Goal: Task Accomplishment & Management: Complete application form

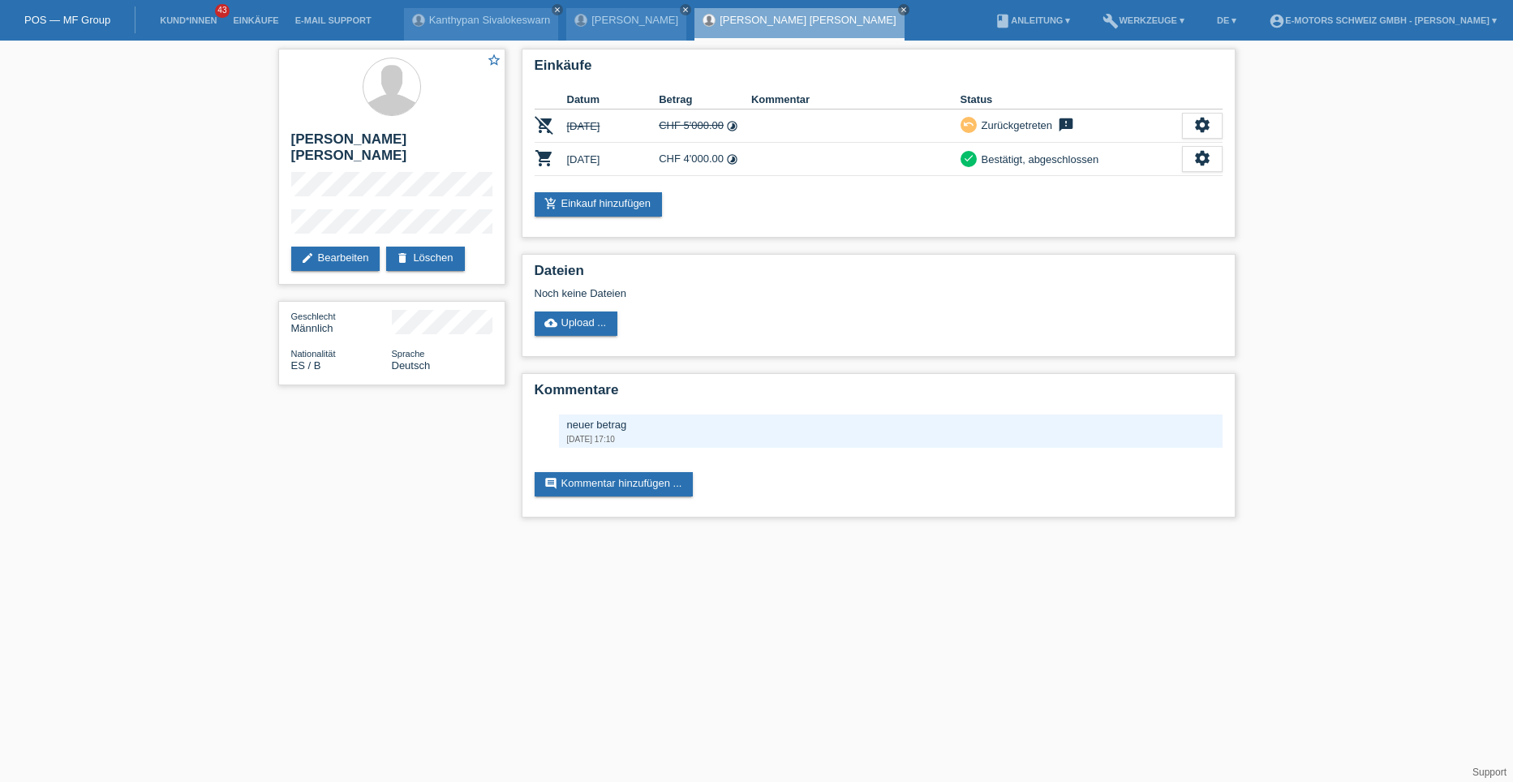
click at [176, 28] on li "Kund*innen 43" at bounding box center [188, 20] width 73 height 41
click at [176, 24] on link "Kund*innen" at bounding box center [188, 20] width 73 height 10
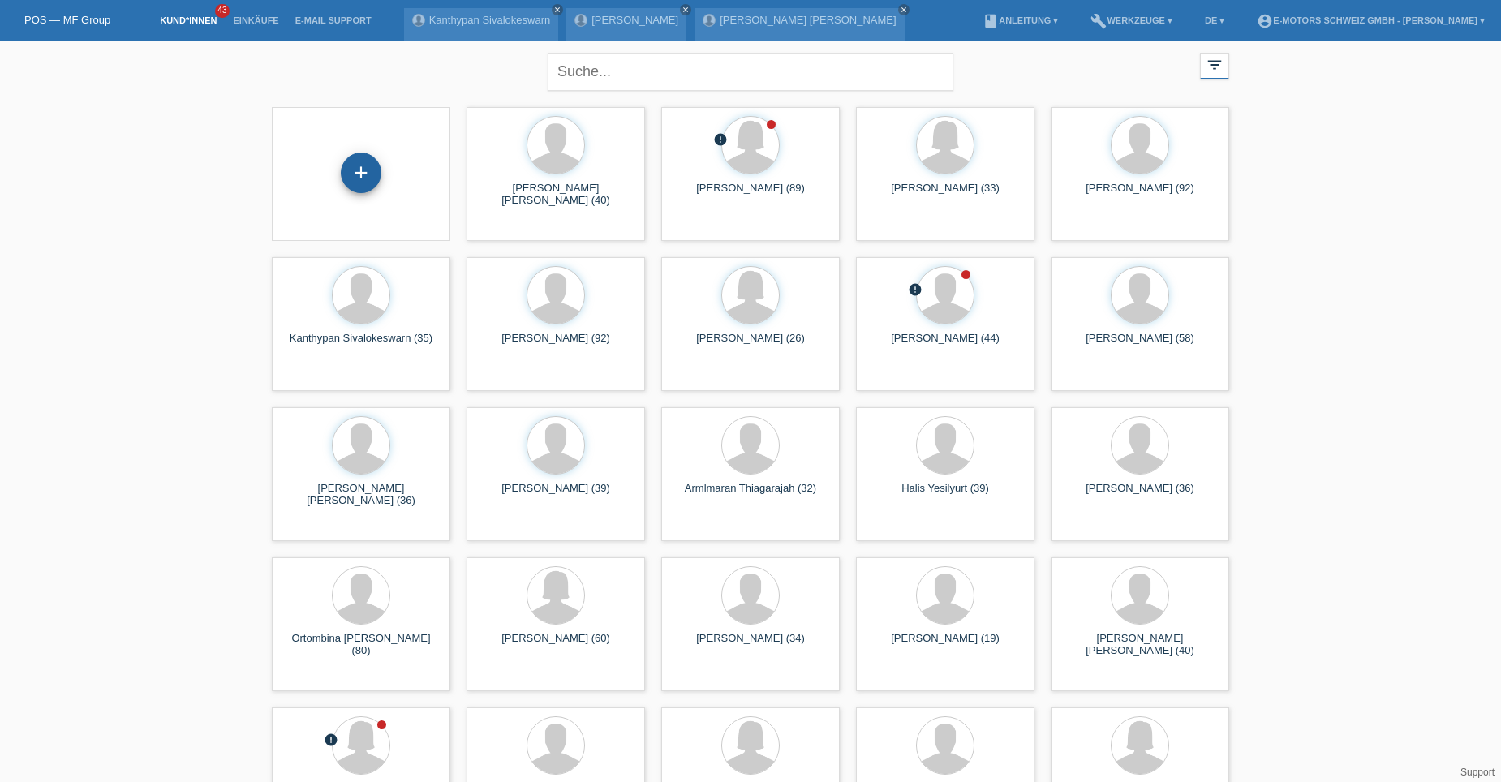
click at [360, 184] on div "+" at bounding box center [361, 173] width 41 height 41
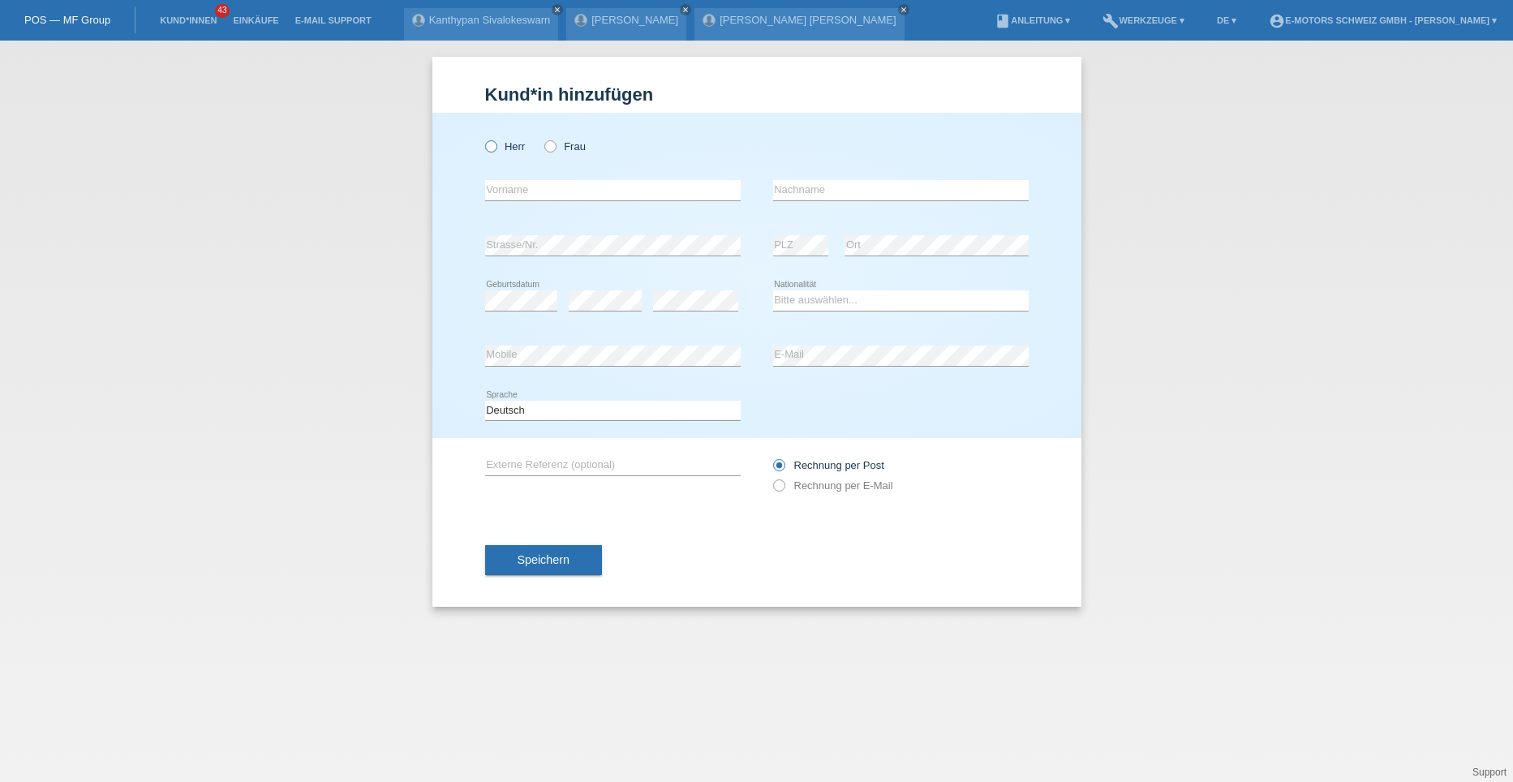
click at [485, 149] on input "Herr" at bounding box center [490, 145] width 11 height 11
radio input "true"
click at [507, 190] on input "text" at bounding box center [613, 190] width 256 height 20
type input "[PERSON_NAME]"
click at [789, 190] on input "text" at bounding box center [901, 190] width 256 height 20
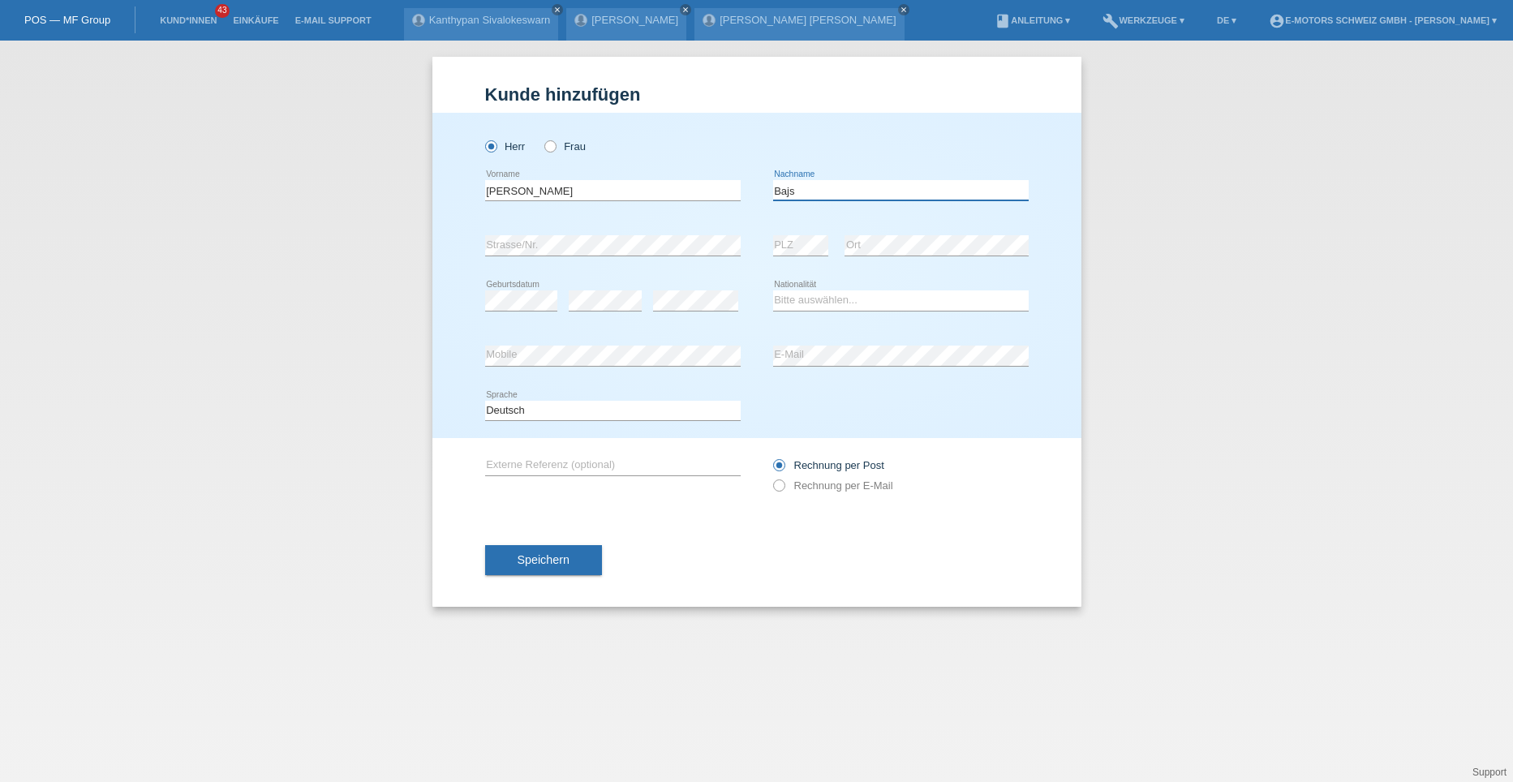
type input "Bajs"
click at [795, 299] on select "Bitte auswählen... Schweiz Deutschland Liechtenstein Österreich ------------ Af…" at bounding box center [901, 299] width 256 height 19
select select "HR"
click at [773, 290] on select "Bitte auswählen... Schweiz Deutschland Liechtenstein Österreich ------------ Af…" at bounding box center [901, 299] width 256 height 19
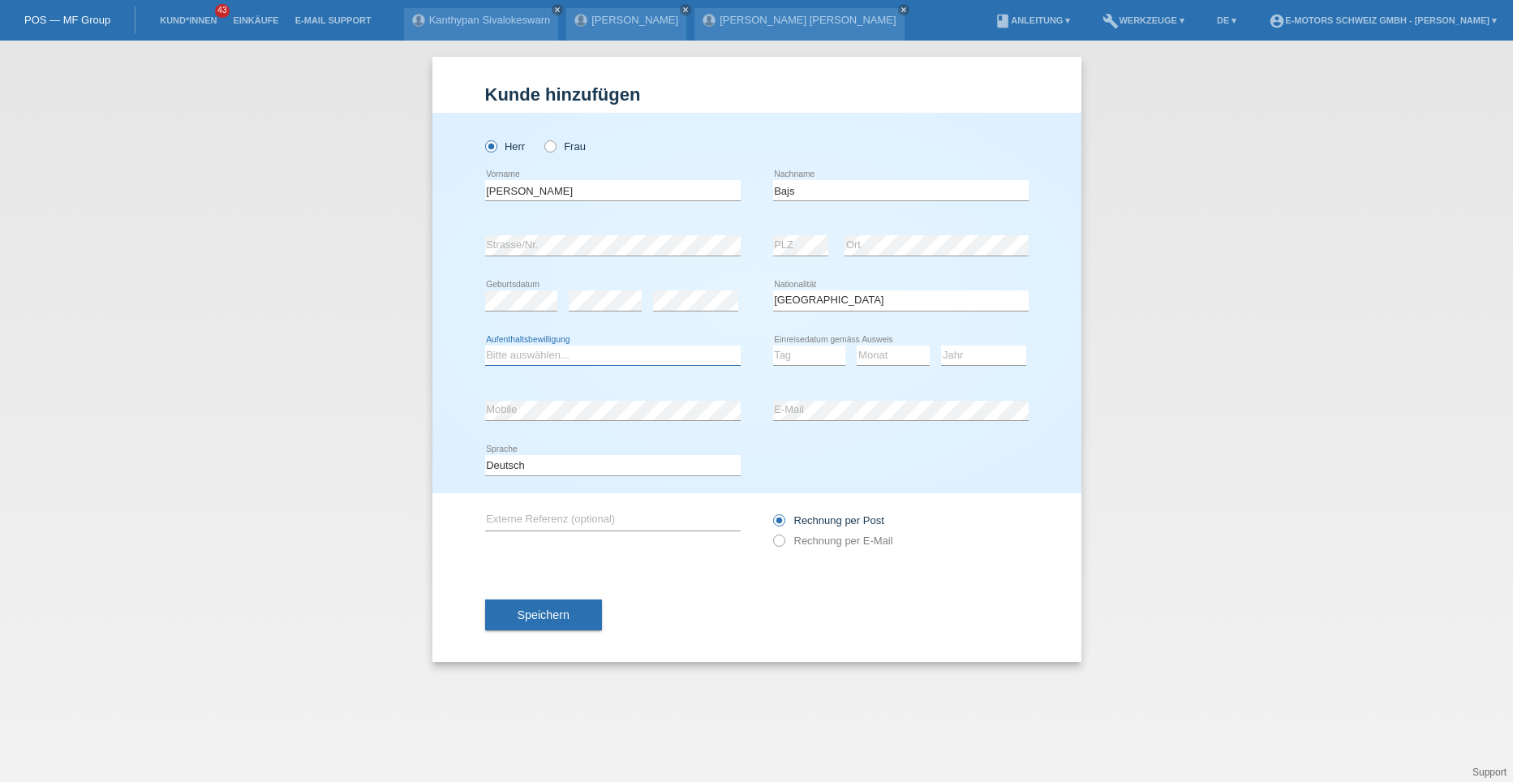
click at [588, 355] on select "Bitte auswählen... C B B - Flüchtlingsstatus Andere" at bounding box center [613, 355] width 256 height 19
select select "C"
click at [485, 346] on select "Bitte auswählen... C B B - Flüchtlingsstatus Andere" at bounding box center [613, 355] width 256 height 19
click at [798, 356] on select "Tag 01 02 03 04 05 06 07 08 09 10 11" at bounding box center [809, 355] width 73 height 19
select select "16"
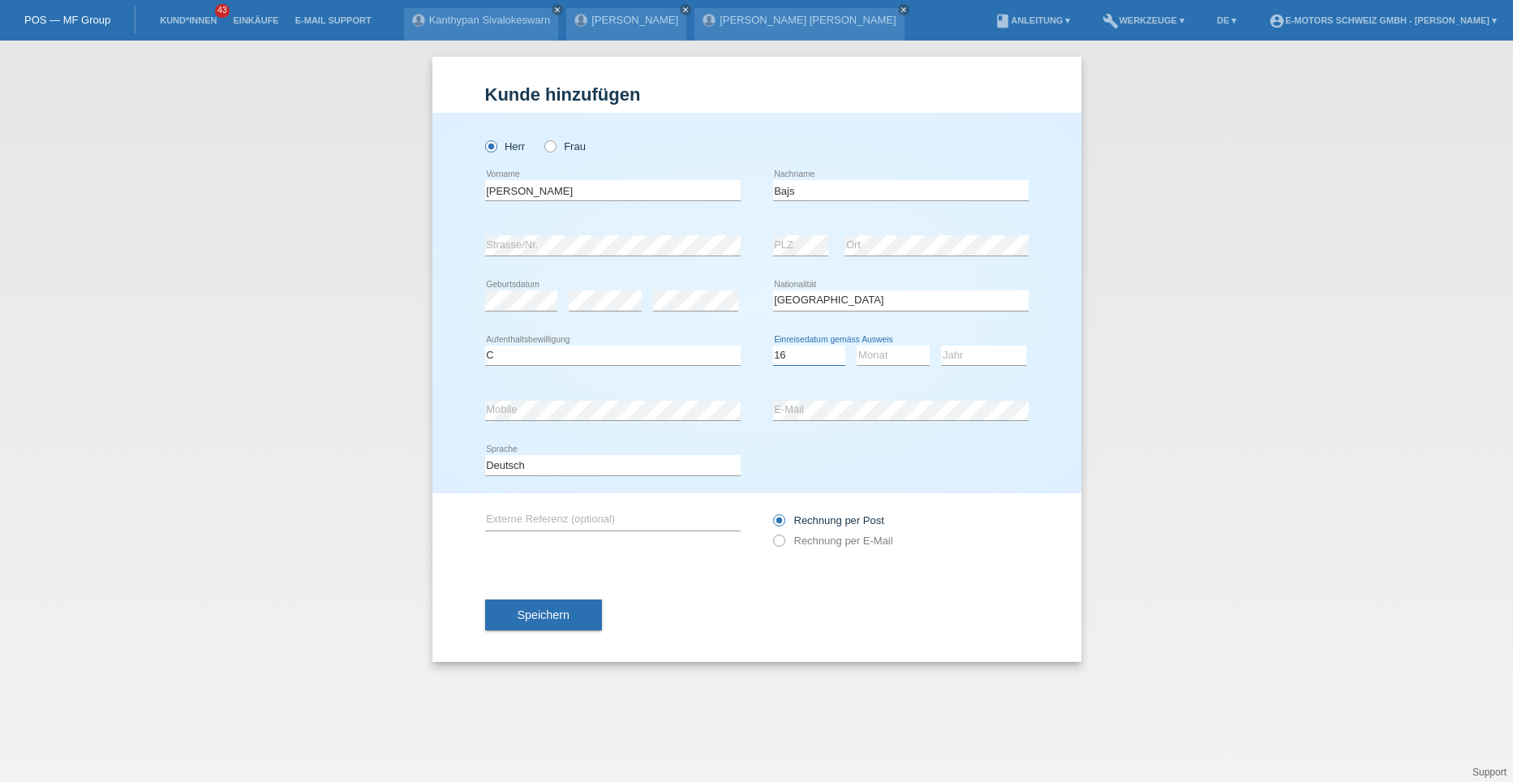
click at [773, 346] on select "Tag 01 02 03 04 05 06 07 08 09 10 11" at bounding box center [809, 355] width 73 height 19
click at [873, 348] on select "Monat 01 02 03 04 05 06 07 08 09 10 11" at bounding box center [893, 355] width 73 height 19
select select "09"
click at [857, 346] on select "Monat 01 02 03 04 05 06 07 08 09 10 11" at bounding box center [893, 355] width 73 height 19
click at [949, 355] on select "Jahr 2025 2024 2023 2022 2021 2020 2019 2018 2017 2016 2015 2014 2013 2012 2011…" at bounding box center [983, 355] width 85 height 19
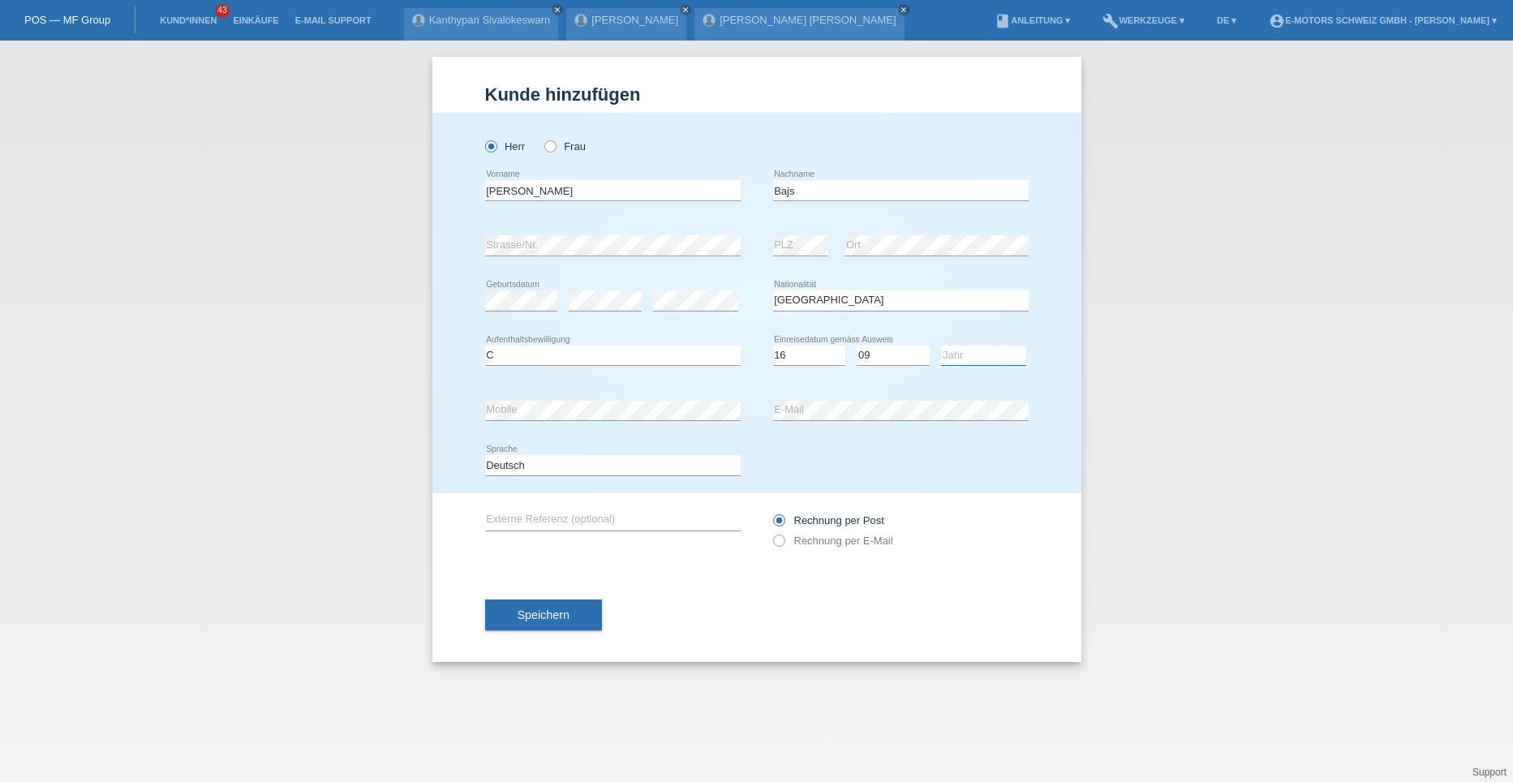
select select "1993"
click at [941, 346] on select "Jahr 2025 2024 2023 2022 2021 2020 2019 2018 2017 2016 2015 2014 2013 2012 2011…" at bounding box center [983, 355] width 85 height 19
click at [549, 614] on span "Speichern" at bounding box center [544, 615] width 52 height 13
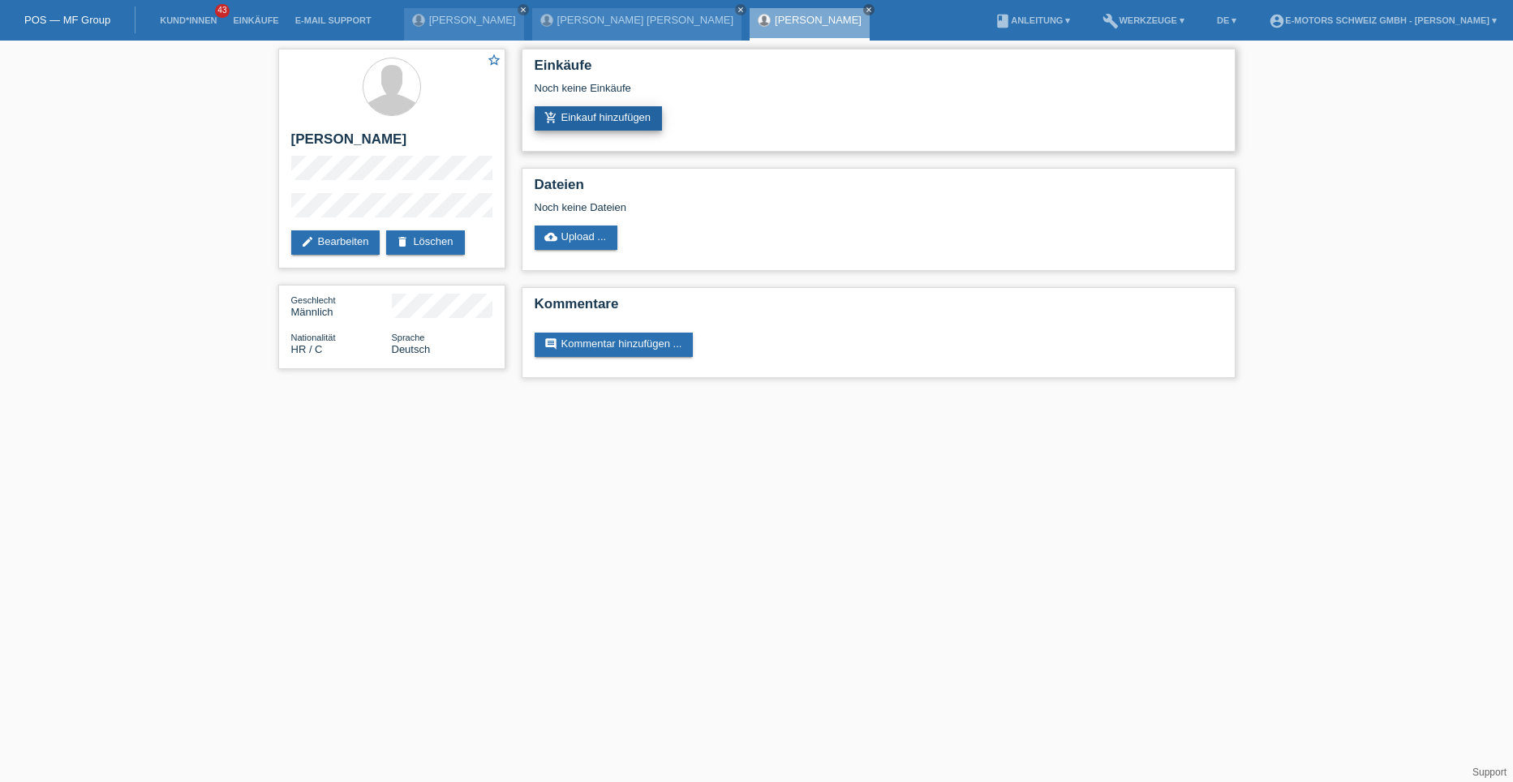
click at [568, 127] on link "add_shopping_cart Einkauf hinzufügen" at bounding box center [599, 118] width 128 height 24
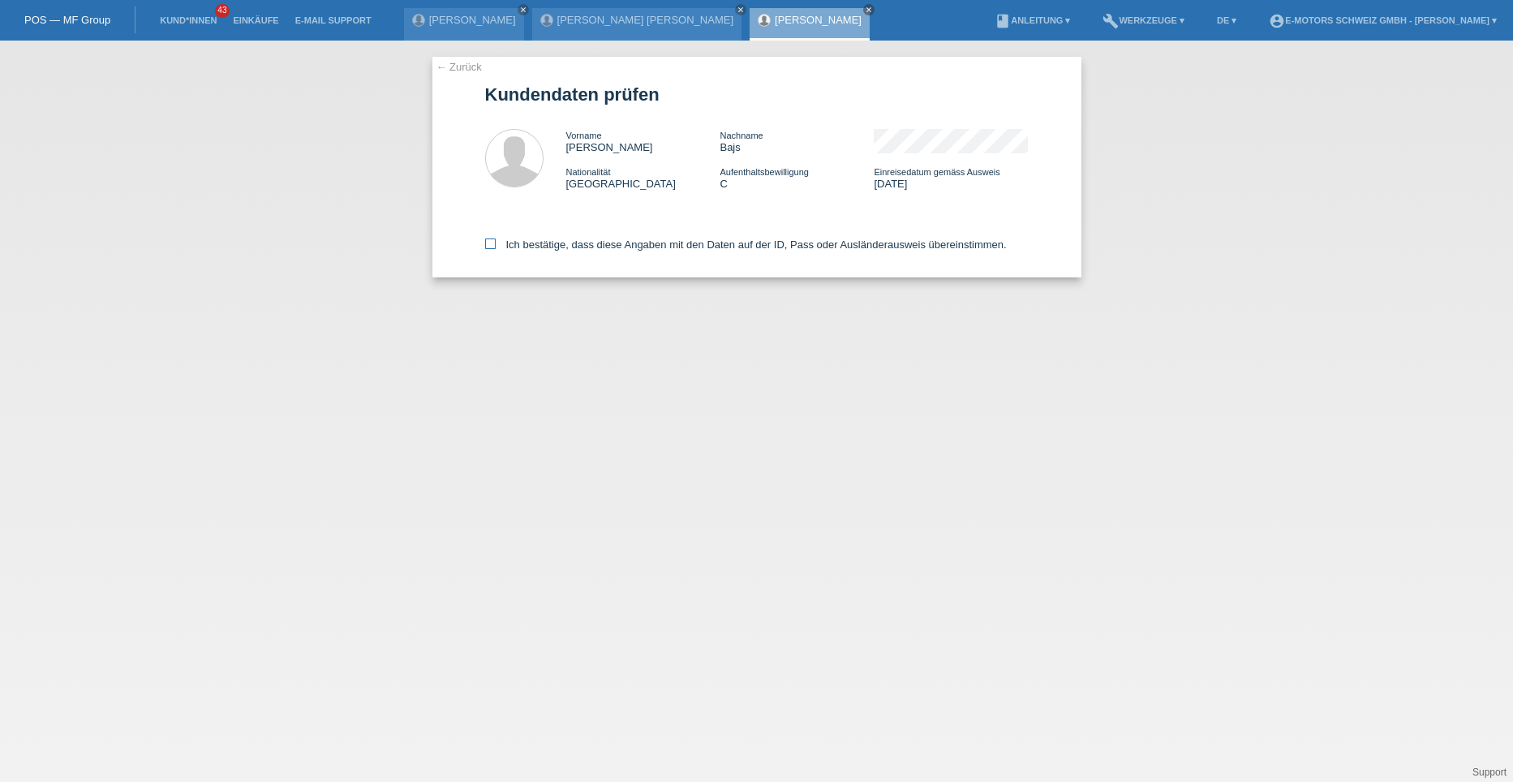
click at [487, 249] on icon at bounding box center [490, 244] width 11 height 11
click at [487, 249] on input "Ich bestätige, dass diese Angaben mit den Daten auf der ID, Pass oder Ausländer…" at bounding box center [490, 244] width 11 height 11
checkbox input "true"
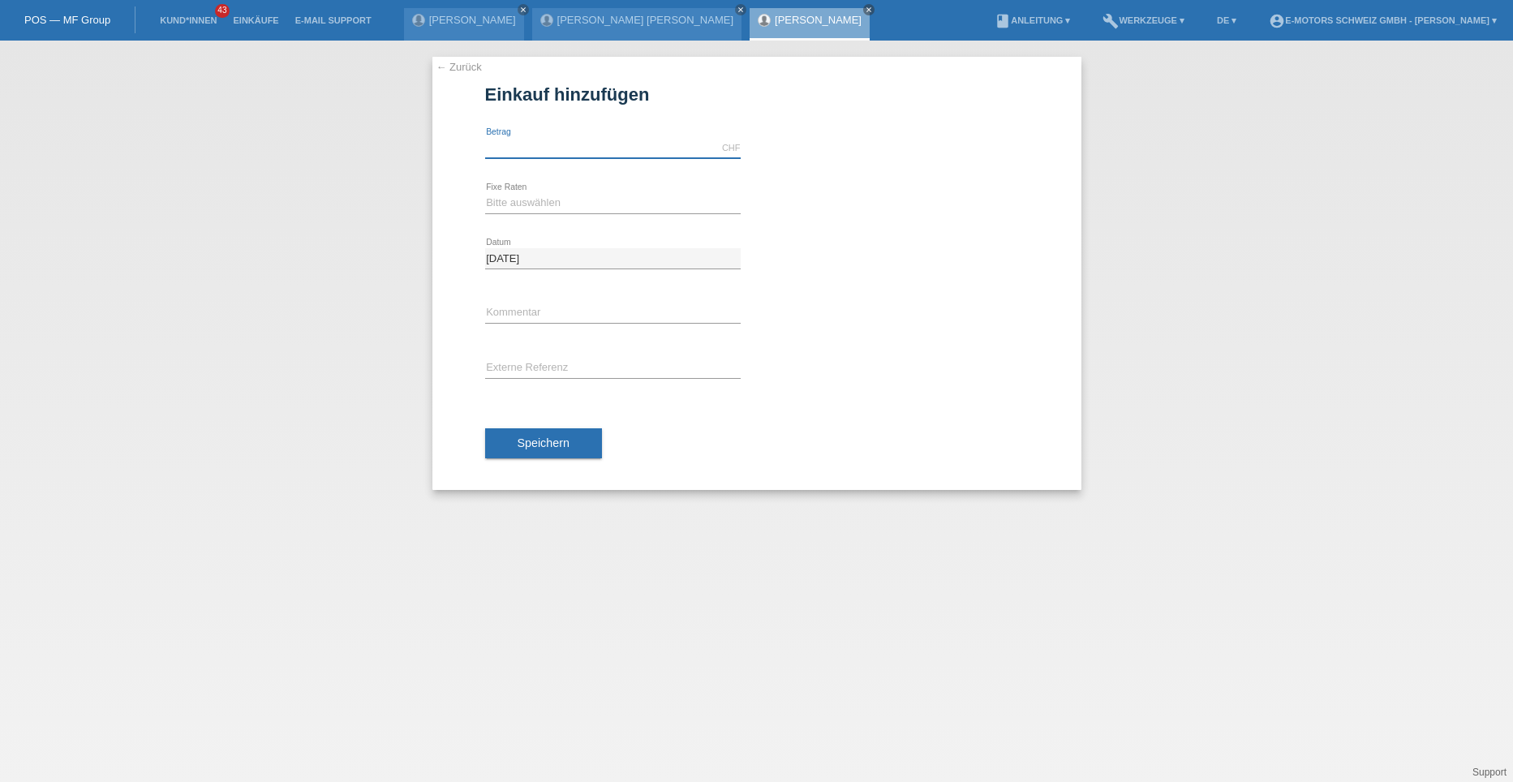
click at [509, 142] on input "text" at bounding box center [613, 148] width 256 height 20
type input "3990.00"
click at [523, 207] on select "Bitte auswählen 12 Raten 24 Raten 36 Raten 48 Raten" at bounding box center [613, 202] width 256 height 19
click at [485, 193] on select "Bitte auswählen 12 Raten 24 Raten 36 Raten 48 Raten" at bounding box center [613, 202] width 256 height 19
click at [516, 188] on div "Bitte auswählen 12 Raten 24 Raten 36 Raten 48 Raten error Fixe Raten" at bounding box center [613, 203] width 256 height 55
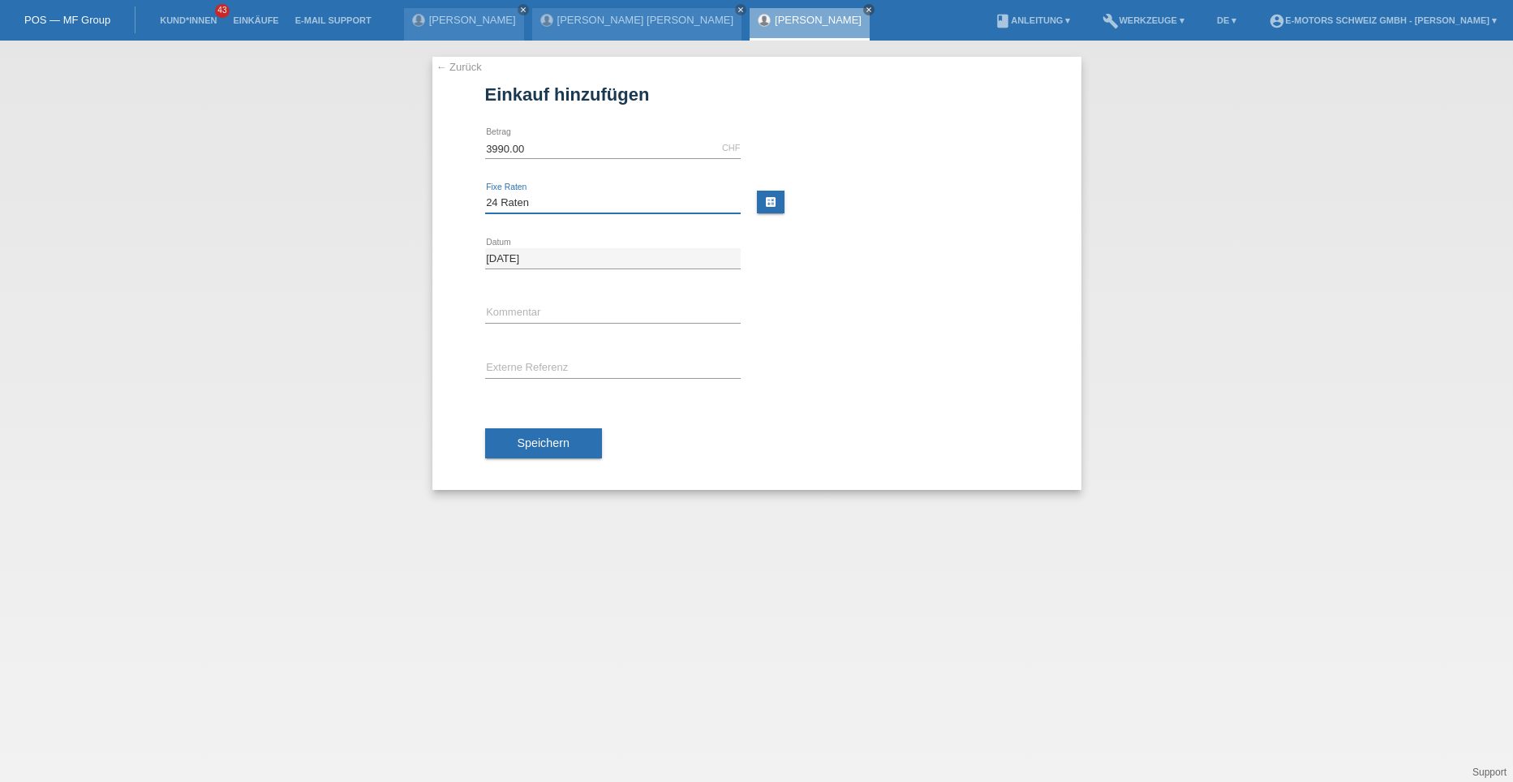
click at [515, 204] on select "Bitte auswählen 12 Raten 24 Raten 36 Raten 48 Raten" at bounding box center [613, 202] width 256 height 19
select select "213"
click at [485, 193] on select "Bitte auswählen 12 Raten 24 Raten 36 Raten 48 Raten" at bounding box center [613, 202] width 256 height 19
click at [546, 450] on button "Speichern" at bounding box center [543, 443] width 117 height 31
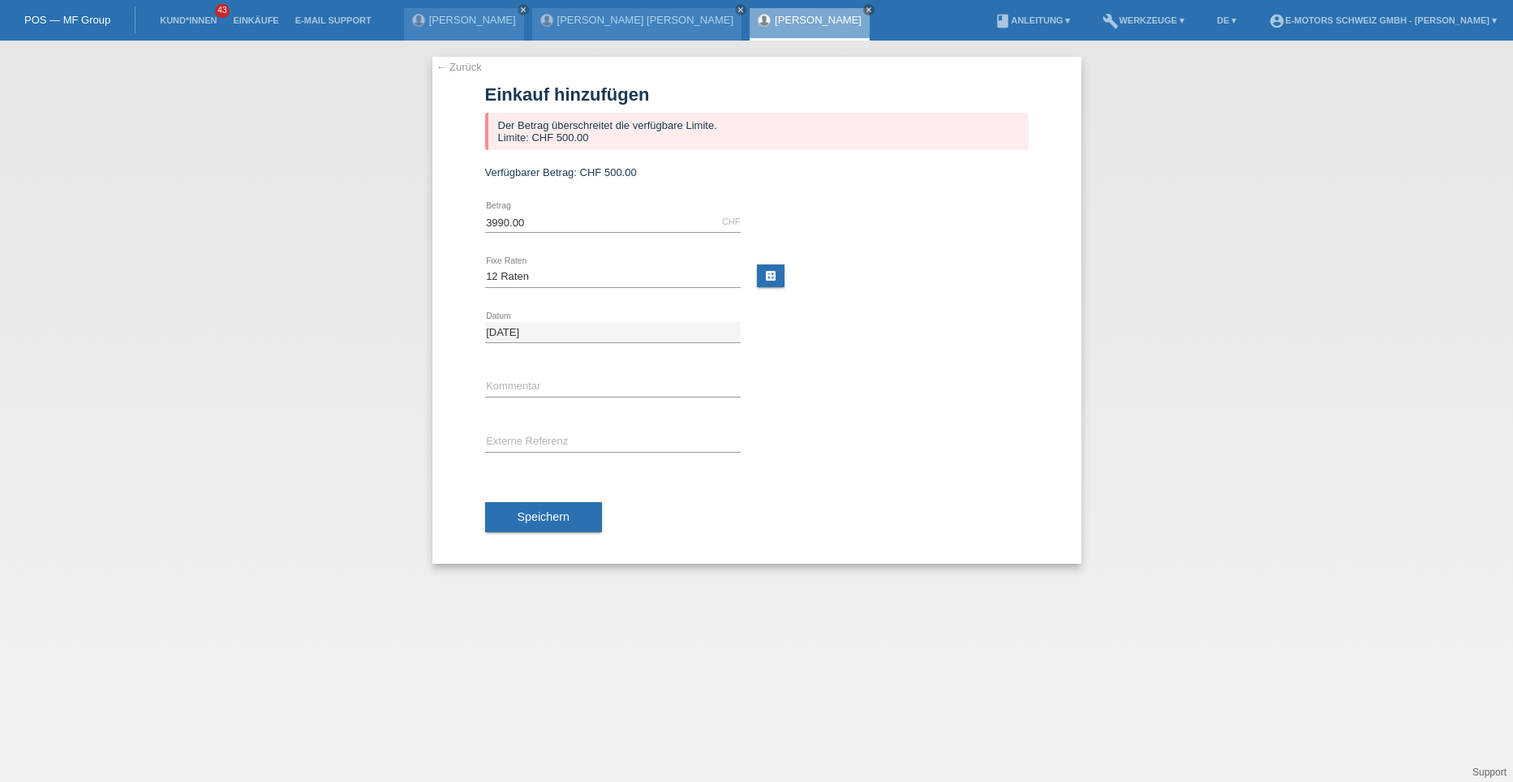
click at [464, 65] on link "← Zurück" at bounding box center [459, 67] width 45 height 12
